Goal: Task Accomplishment & Management: Manage account settings

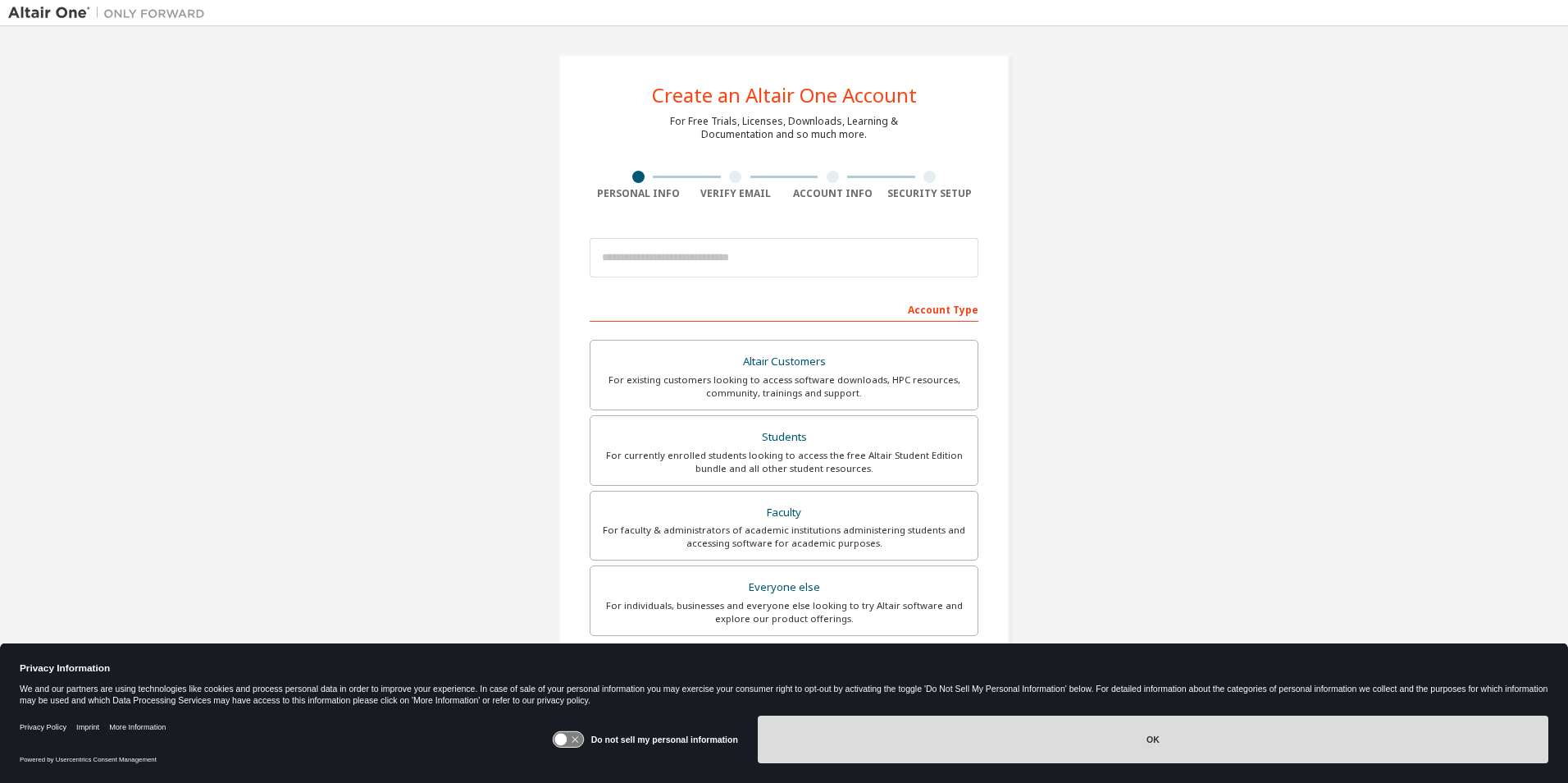
click at [1172, 757] on button "OK" at bounding box center [1153, 739] width 790 height 48
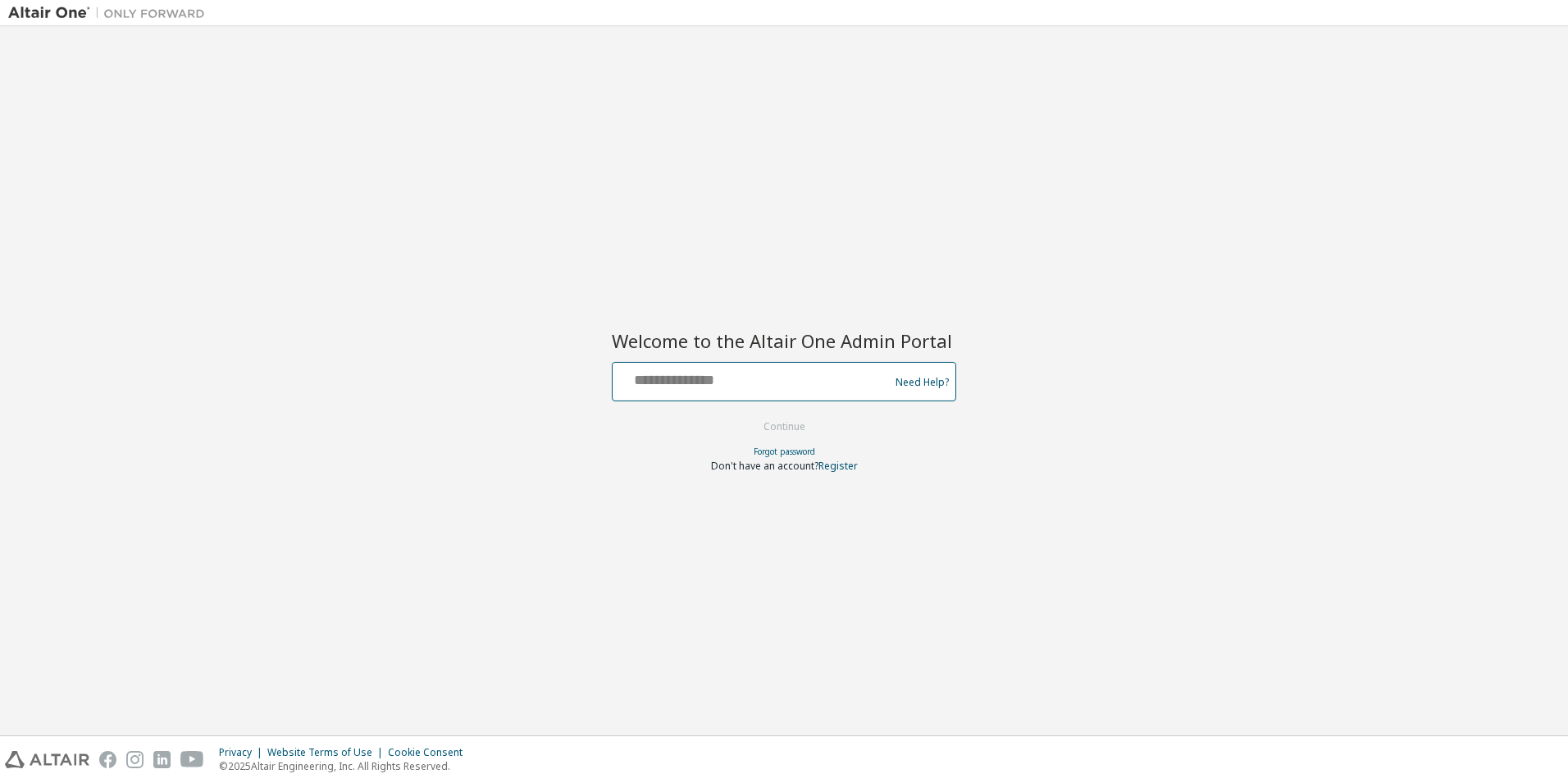
click at [685, 373] on input "text" at bounding box center [754, 378] width 268 height 24
type input "**********"
click at [765, 424] on button "Continue" at bounding box center [784, 426] width 76 height 25
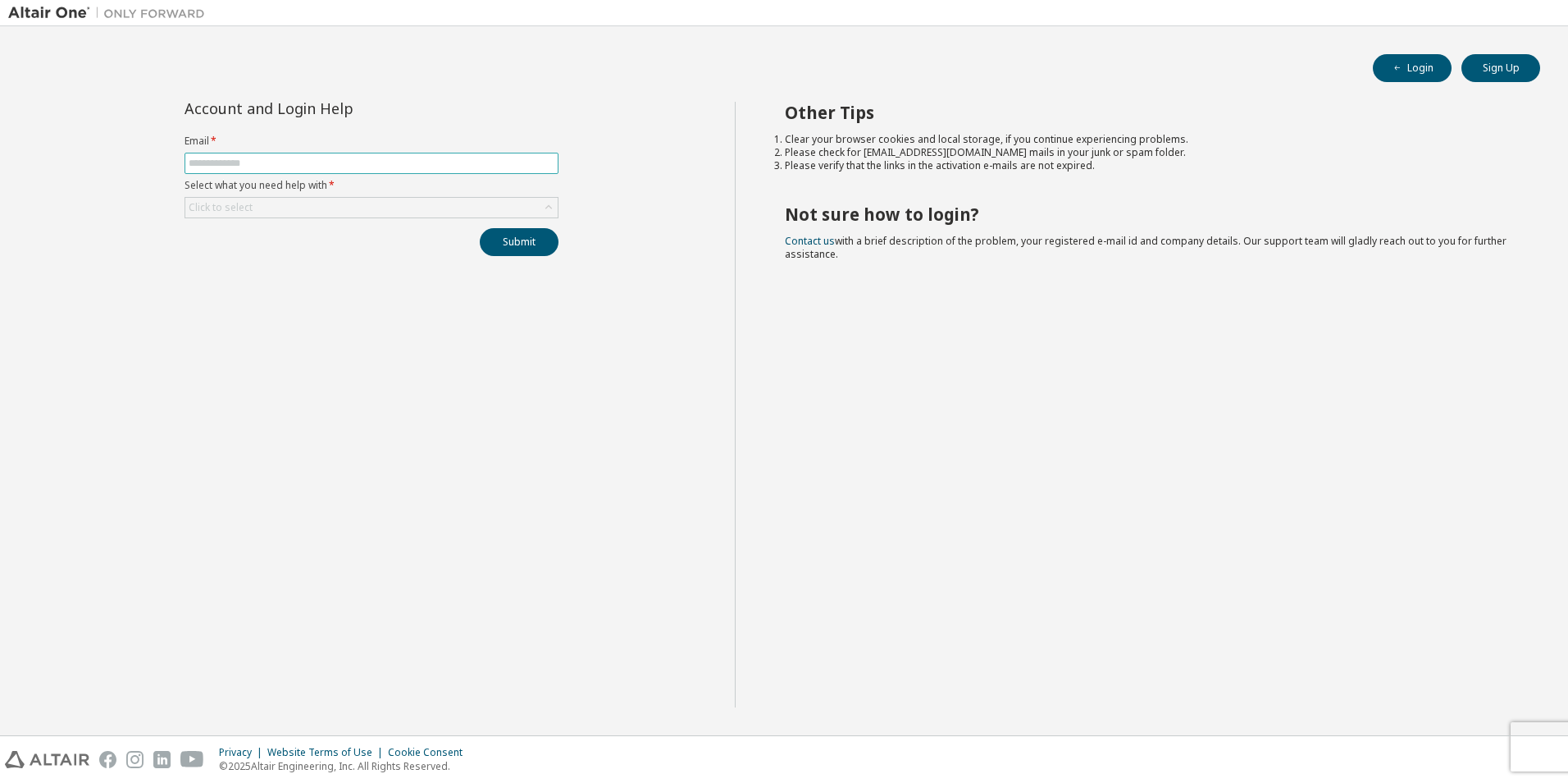
click at [260, 164] on input "text" at bounding box center [371, 163] width 365 height 13
type input "**********"
click at [216, 210] on div "Click to select" at bounding box center [220, 207] width 64 height 13
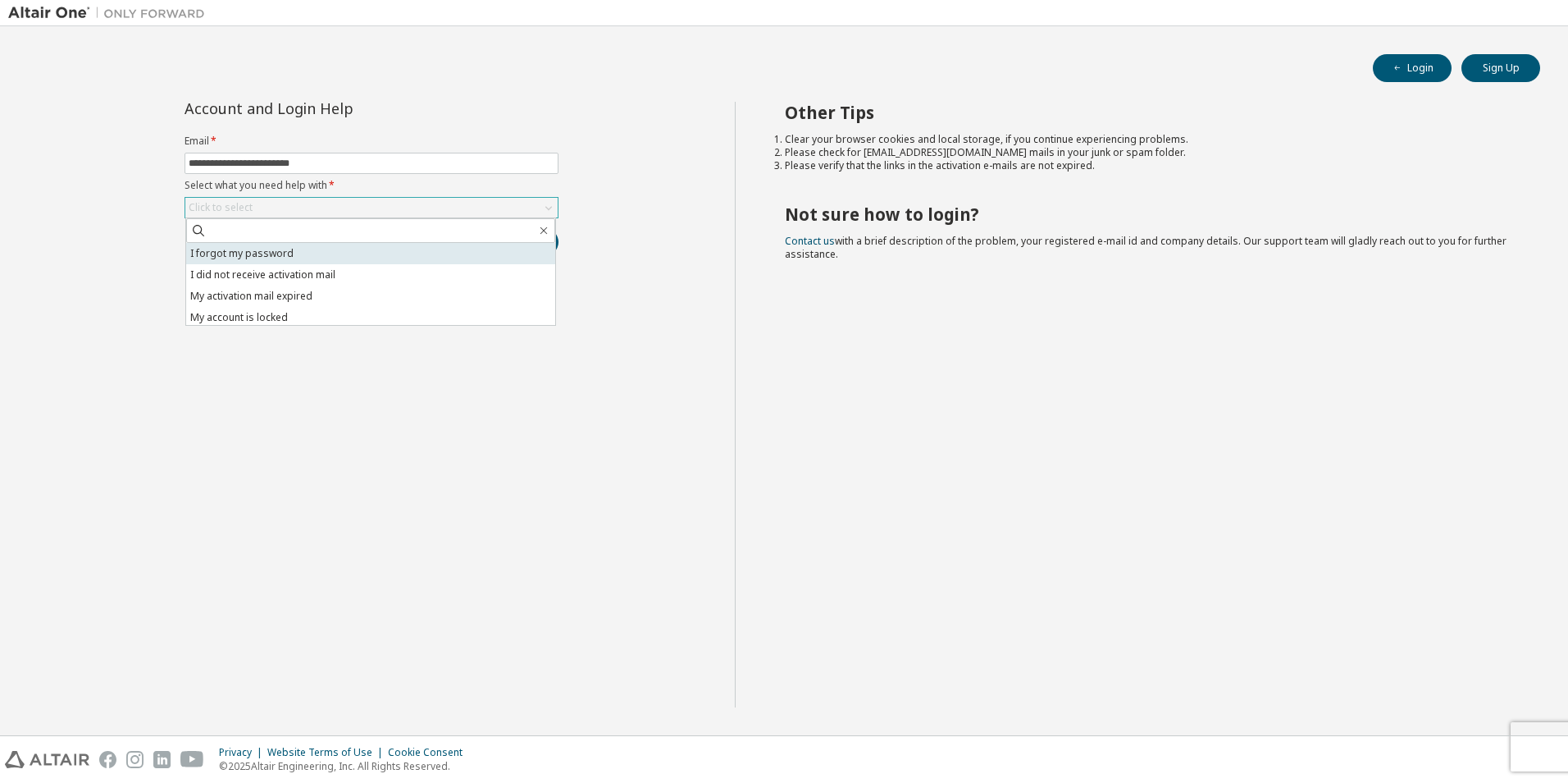
click at [225, 246] on li "I forgot my password" at bounding box center [370, 252] width 369 height 21
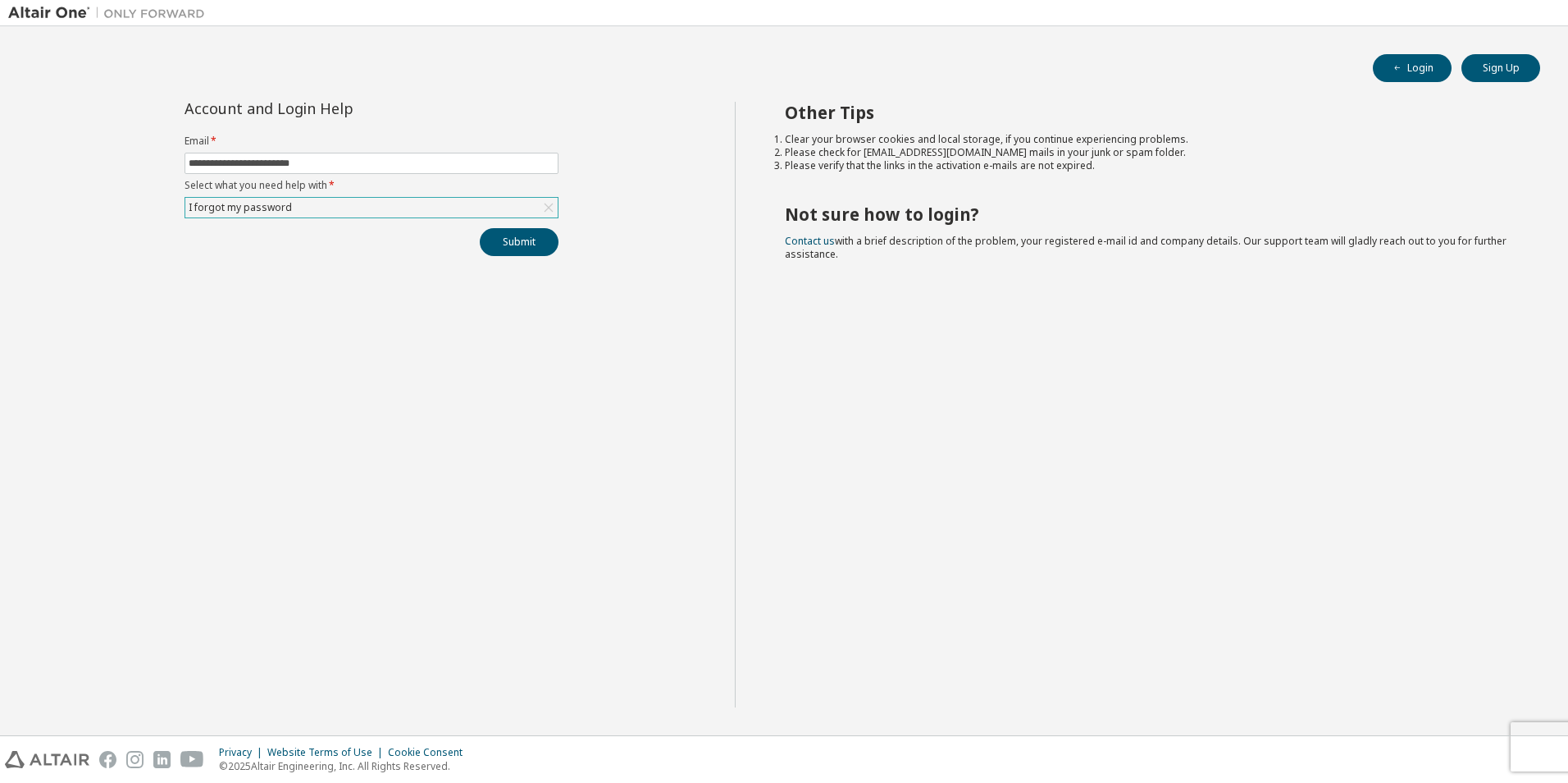
click at [336, 220] on div "**********" at bounding box center [371, 178] width 393 height 154
click at [319, 205] on div "I forgot my password" at bounding box center [371, 208] width 372 height 20
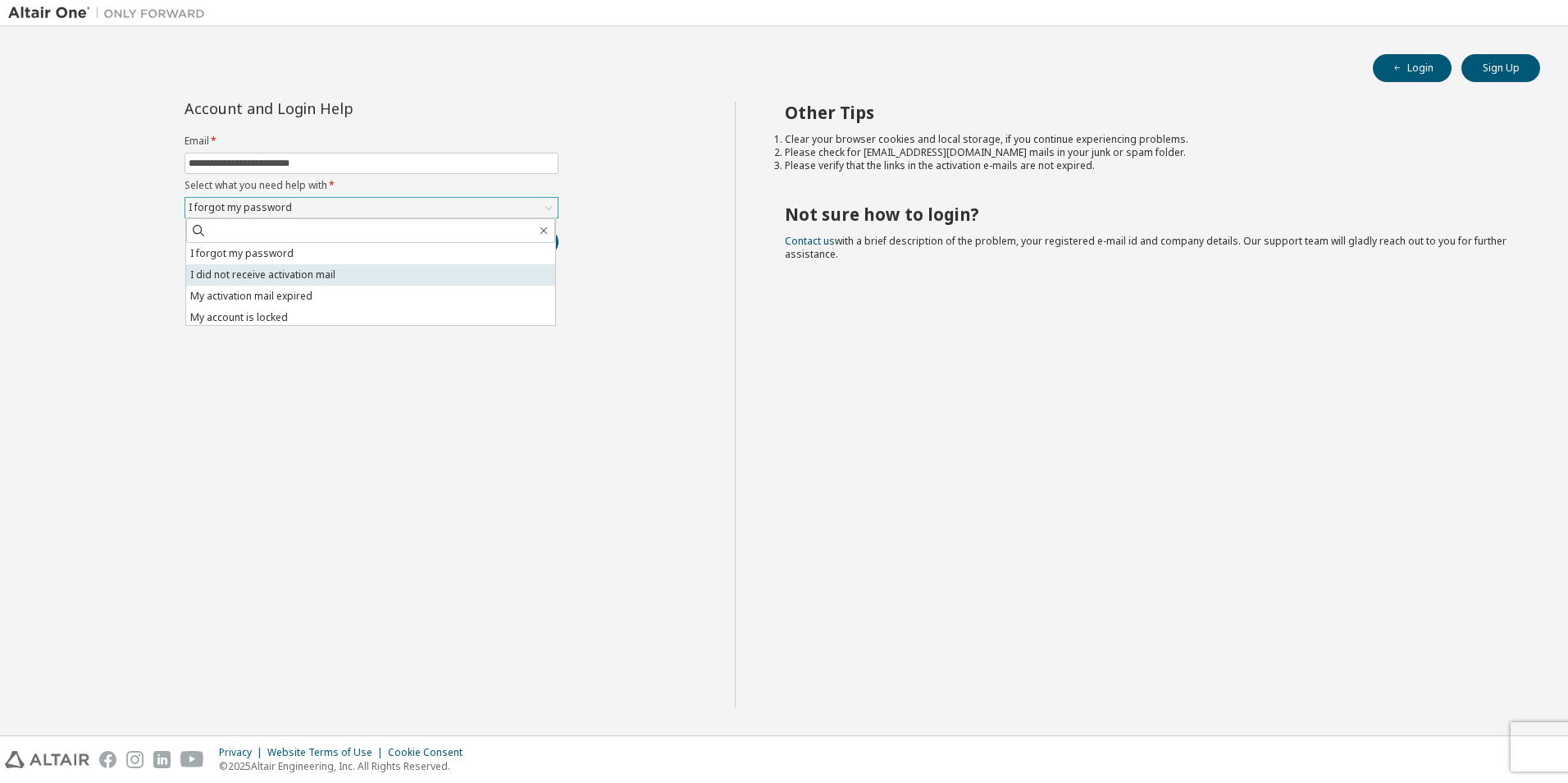
click at [291, 279] on li "I did not receive activation mail" at bounding box center [370, 274] width 369 height 21
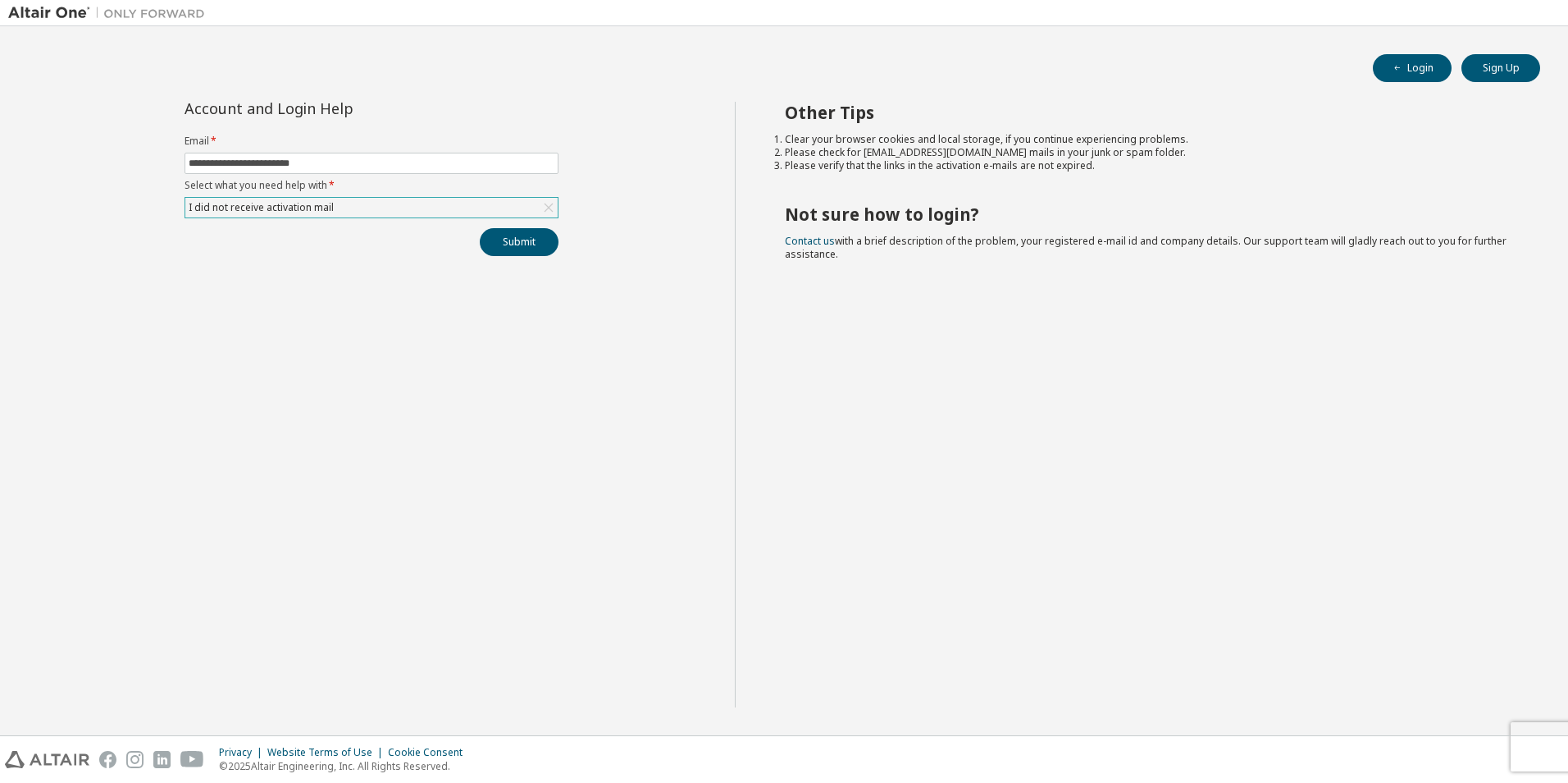
click at [329, 210] on div "I did not receive activation mail" at bounding box center [260, 208] width 150 height 18
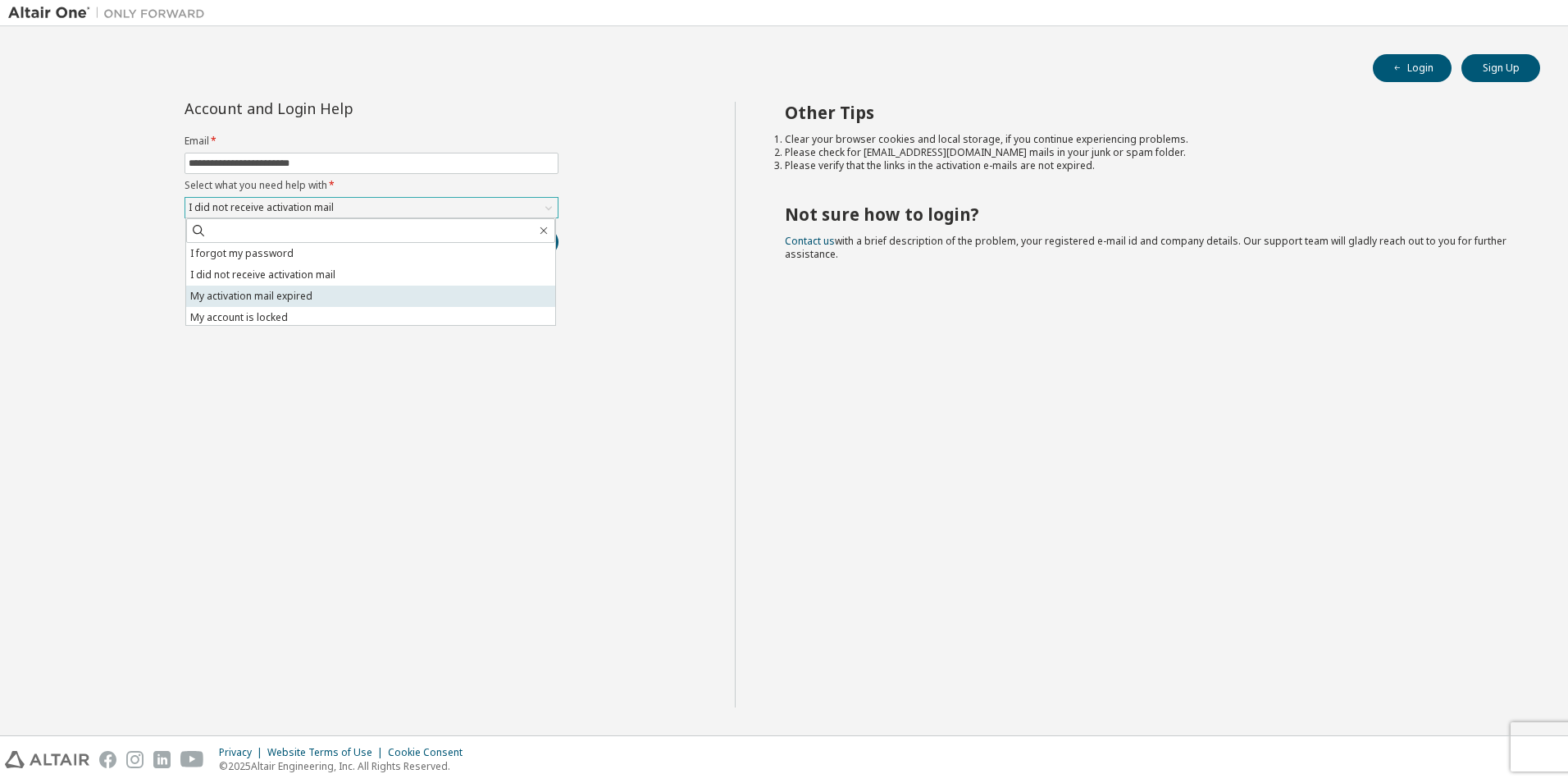
click at [307, 294] on li "My activation mail expired" at bounding box center [370, 295] width 369 height 21
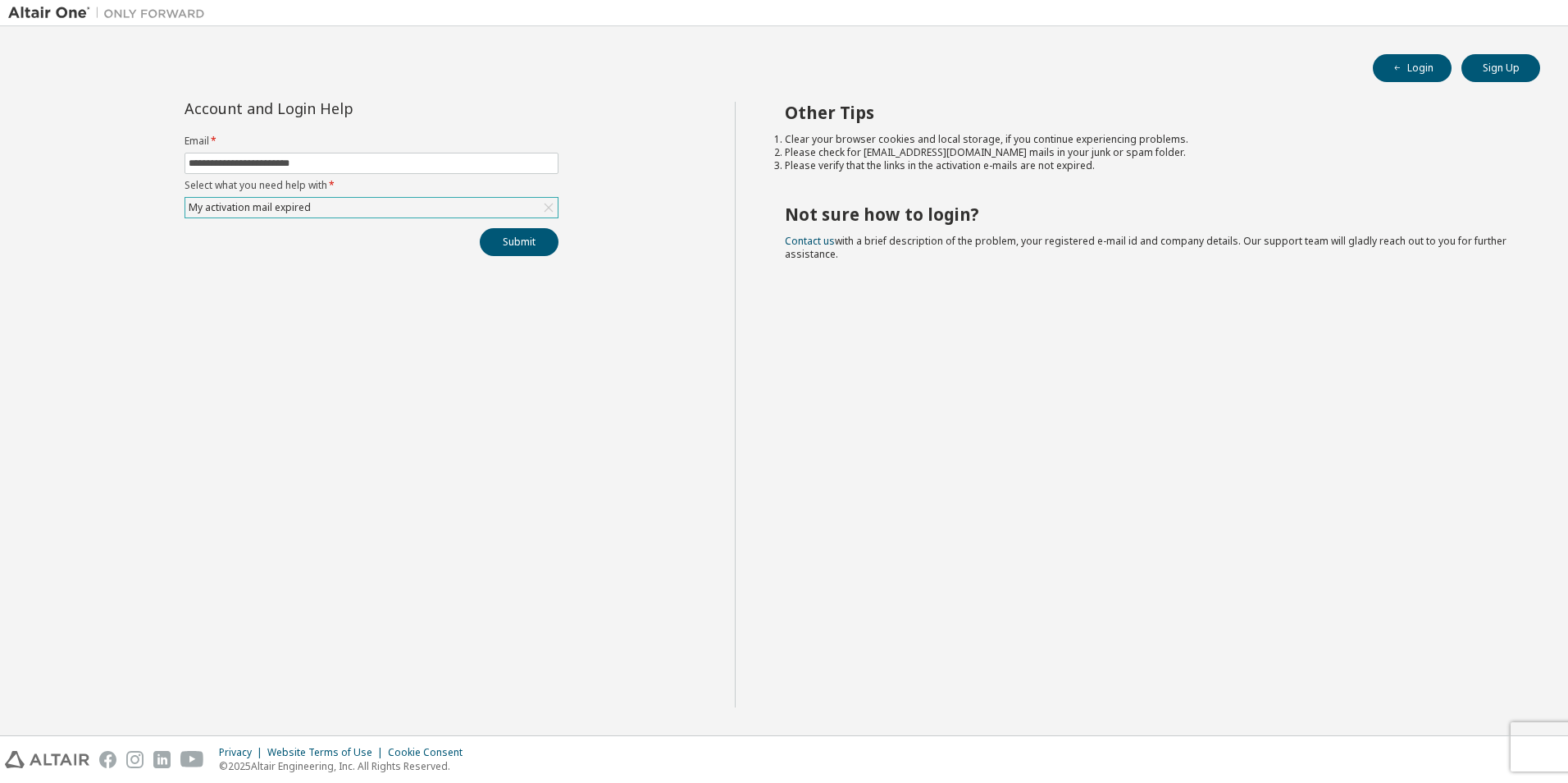
click at [292, 212] on div "My activation mail expired" at bounding box center [249, 208] width 127 height 18
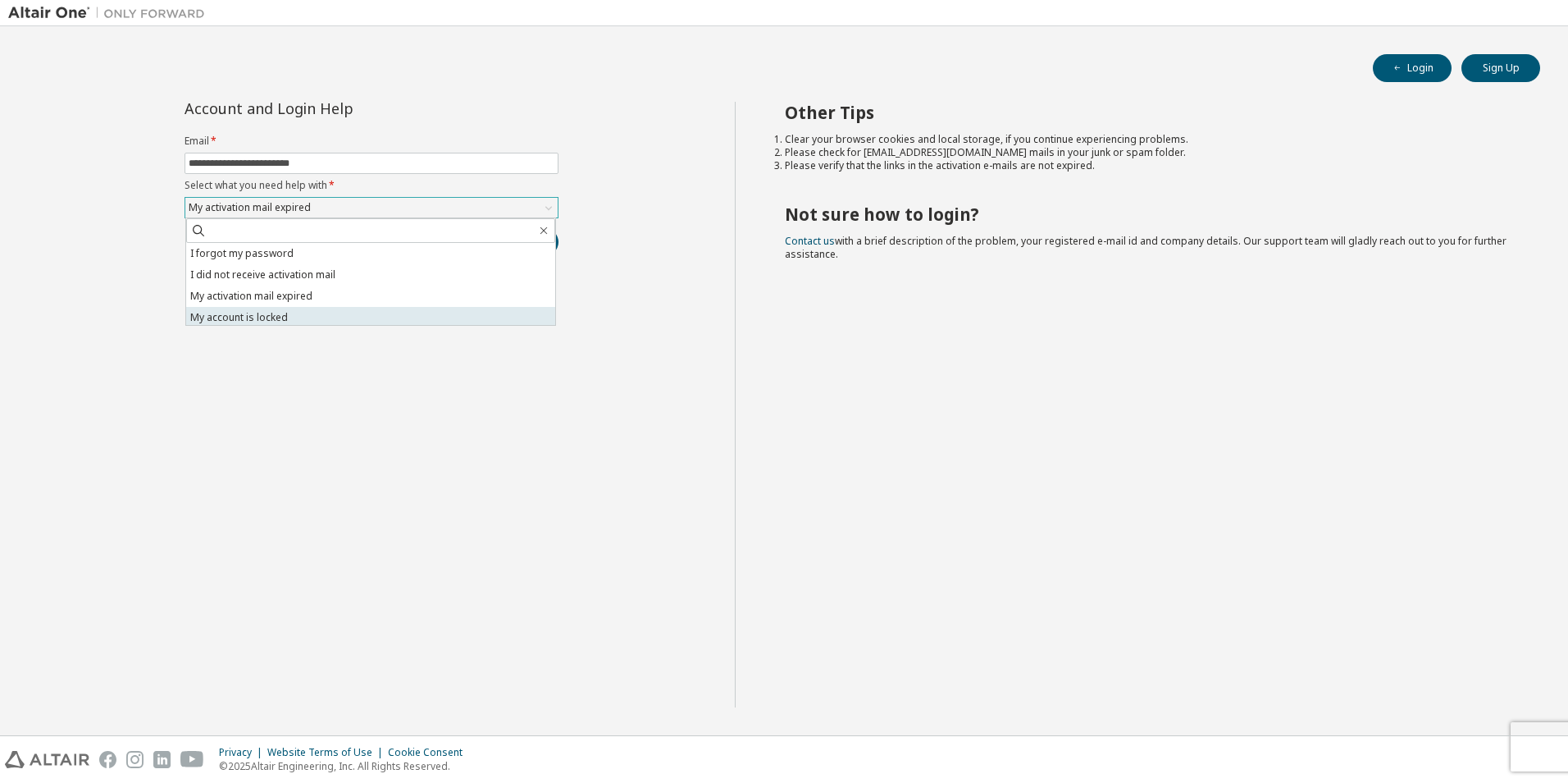
click at [277, 313] on li "My account is locked" at bounding box center [370, 317] width 369 height 21
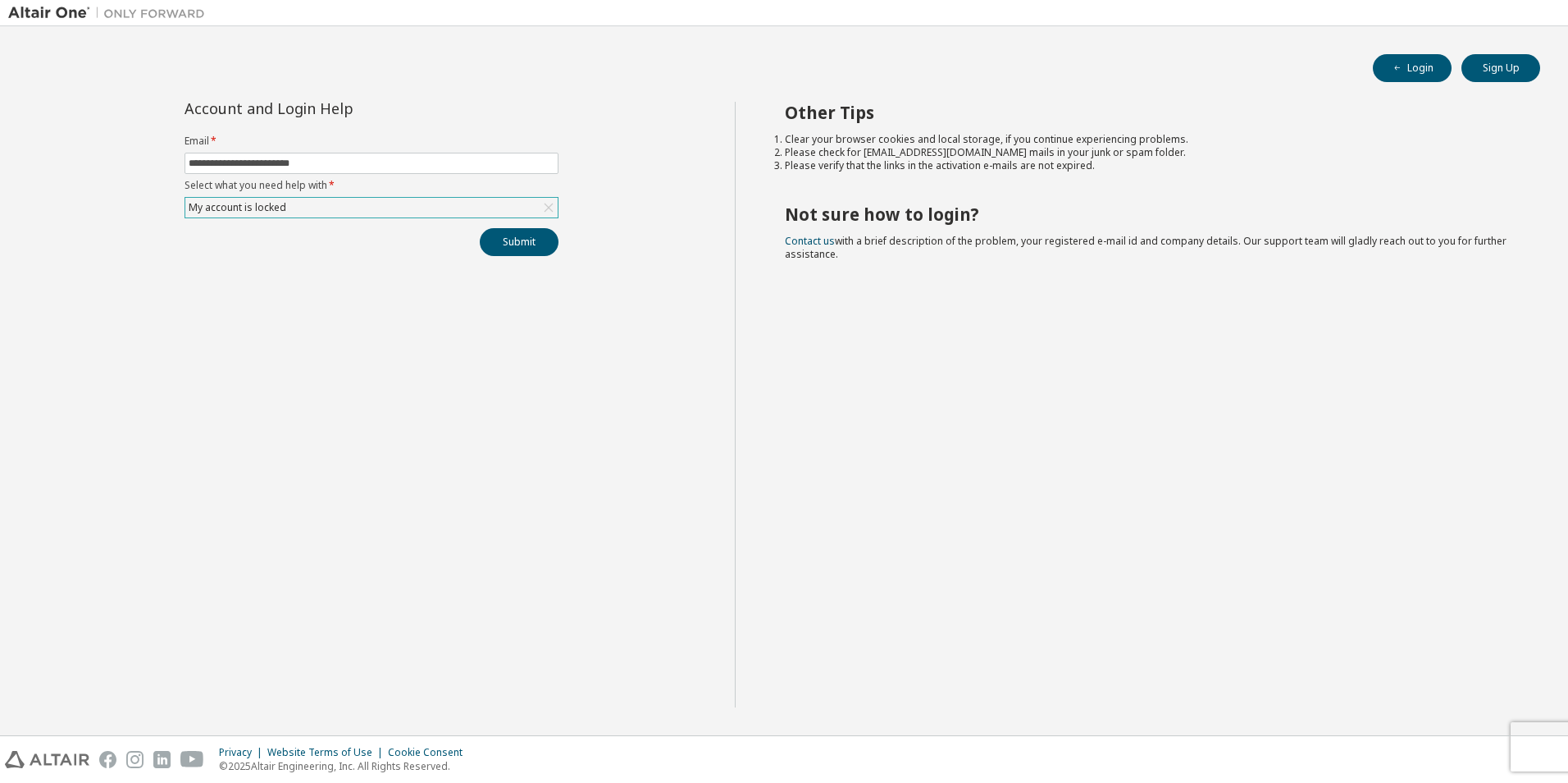
click at [287, 213] on div "My account is locked" at bounding box center [371, 208] width 372 height 20
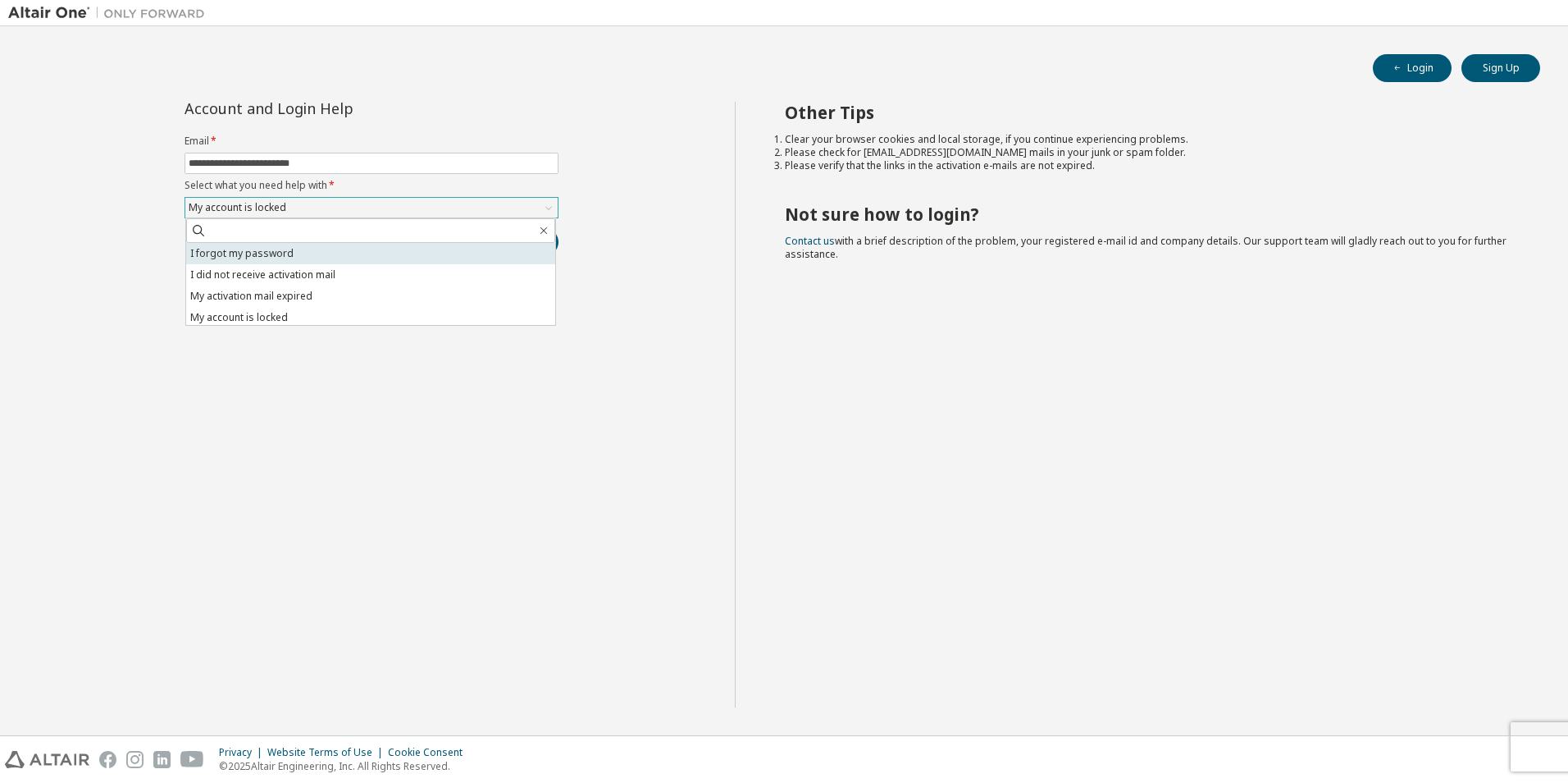
click at [284, 243] on li "I forgot my password" at bounding box center [370, 252] width 369 height 21
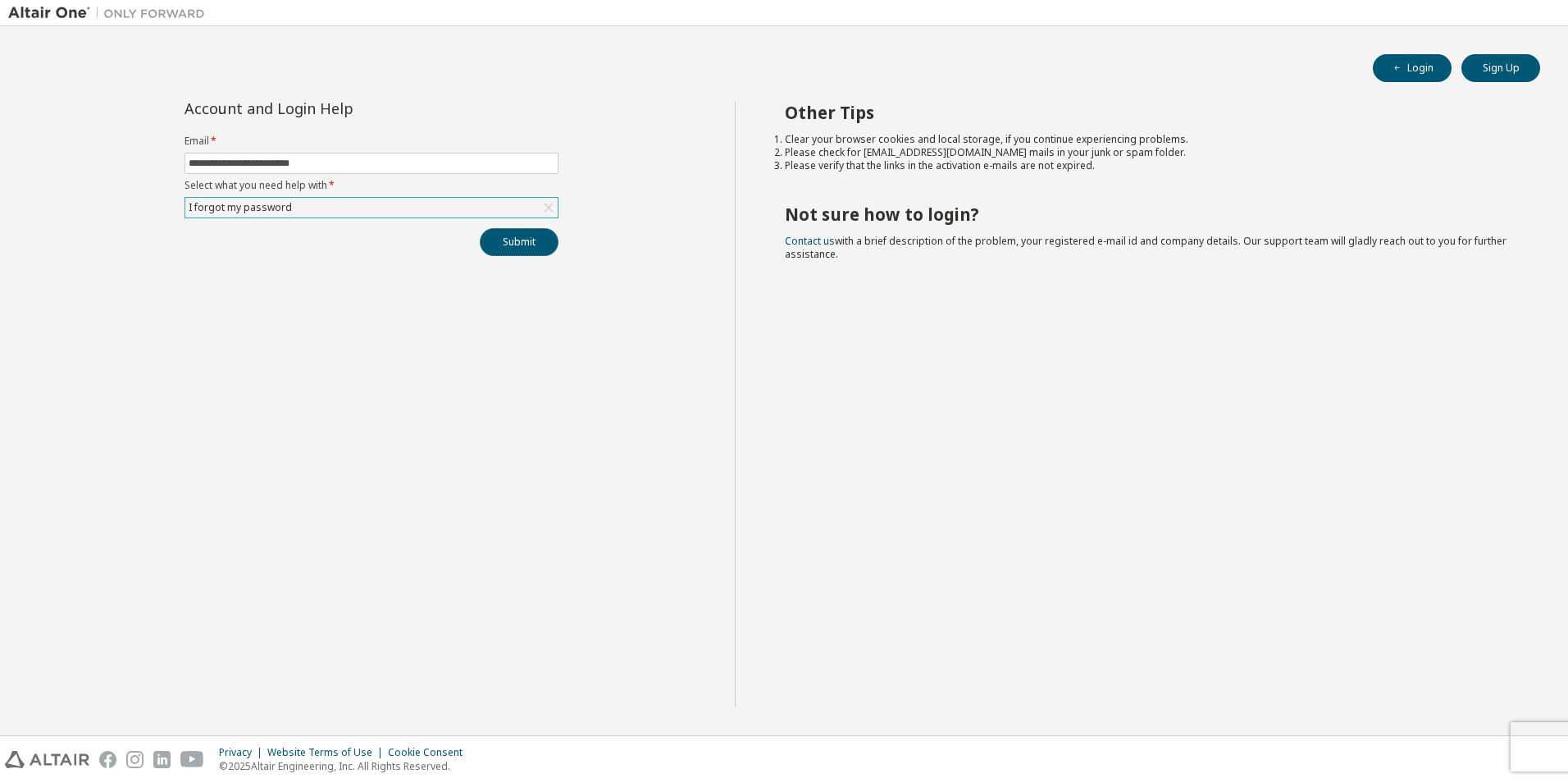
click at [524, 252] on button "Submit" at bounding box center [518, 242] width 78 height 28
